Goal: Find specific page/section: Find specific page/section

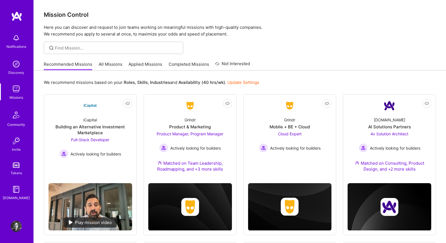
scroll to position [56, 0]
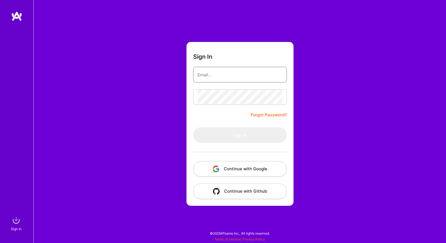
type input "shawn@wavelengthlabs.com"
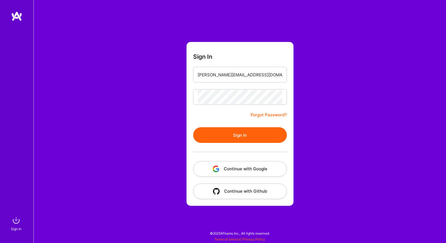
click at [69, 42] on div "Sign In shawn@wavelengthlabs.com Forgot Password? Sign In Continue with Google …" at bounding box center [239, 121] width 413 height 243
click at [207, 138] on button "Sign In" at bounding box center [240, 135] width 94 height 16
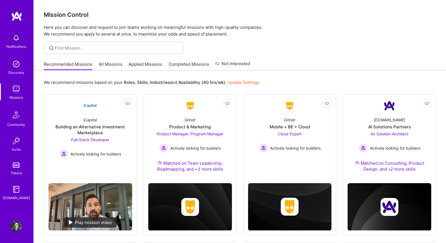
click at [104, 63] on link "All Missions" at bounding box center [111, 65] width 24 height 9
